Goal: Task Accomplishment & Management: Manage account settings

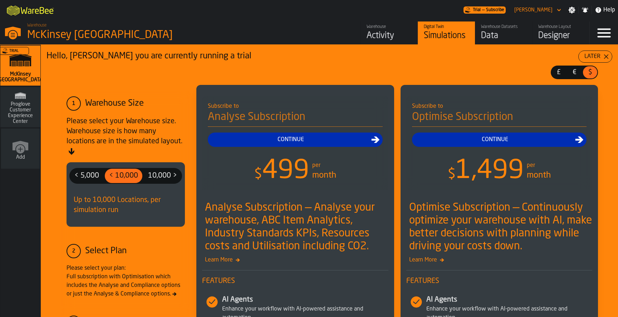
click at [604, 39] on icon "button-toggle-Menu" at bounding box center [604, 32] width 17 height 17
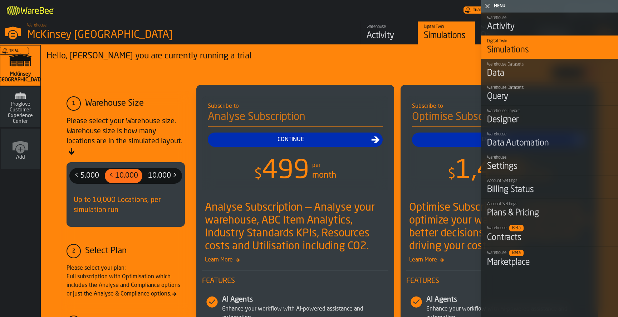
click at [489, 5] on polygon "button-toggle-Close me" at bounding box center [488, 6] width 5 height 5
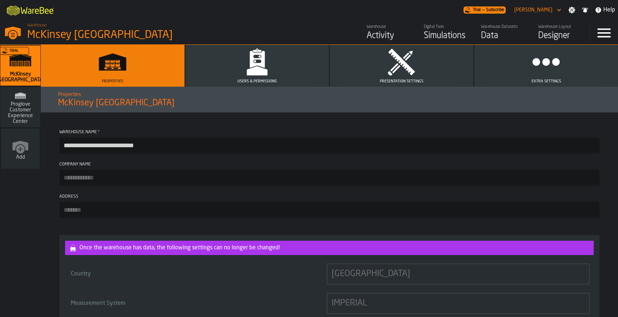
click at [280, 62] on button "Users & Permissions" at bounding box center [257, 66] width 144 height 42
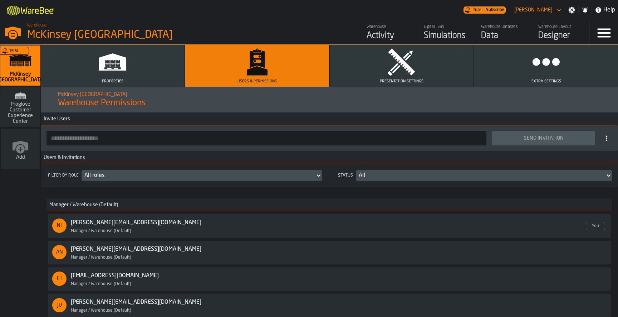
click at [606, 136] on circle at bounding box center [606, 135] width 1 height 1
click at [606, 136] on icon at bounding box center [607, 138] width 6 height 6
click at [607, 33] on icon "button-toggle-Menu" at bounding box center [604, 33] width 13 height 9
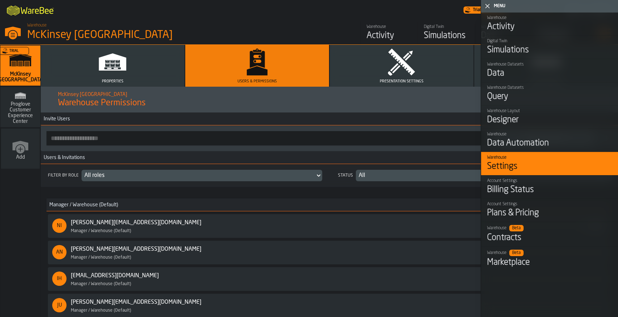
click at [489, 6] on polygon "button-toggle-Close me" at bounding box center [488, 6] width 5 height 5
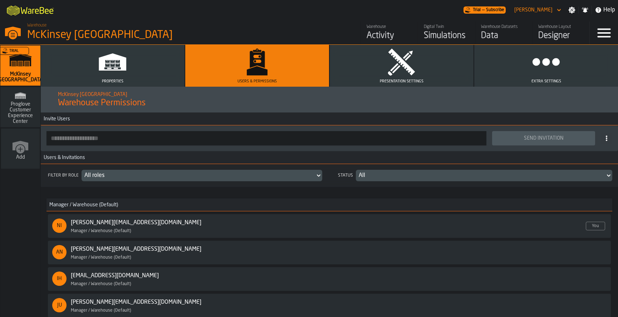
click at [560, 74] on button "Extra Settings" at bounding box center [547, 66] width 144 height 42
